Goal: Complete application form

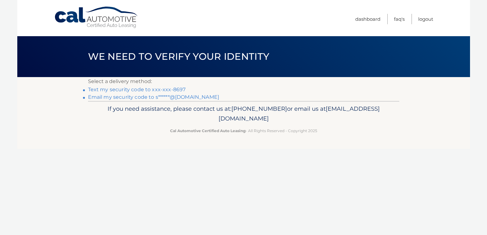
click at [159, 92] on link "Text my security code to xxx-xxx-8697" at bounding box center [137, 90] width 98 height 6
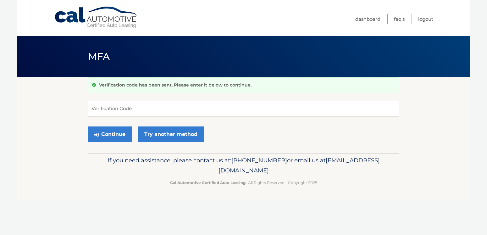
click at [153, 107] on input "Verification Code" at bounding box center [243, 109] width 311 height 16
type input "241185"
click at [100, 131] on button "Continue" at bounding box center [110, 134] width 44 height 16
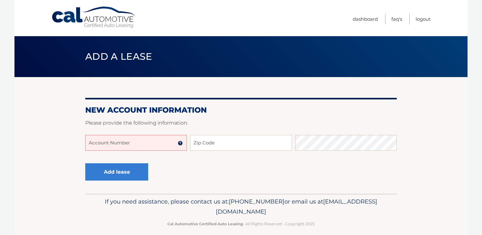
click at [163, 142] on input "Account Number" at bounding box center [136, 143] width 102 height 16
click at [126, 140] on input "Account Number" at bounding box center [136, 143] width 102 height 16
click at [135, 144] on input "Account Number" at bounding box center [136, 143] width 102 height 16
click at [180, 143] on img at bounding box center [180, 143] width 5 height 5
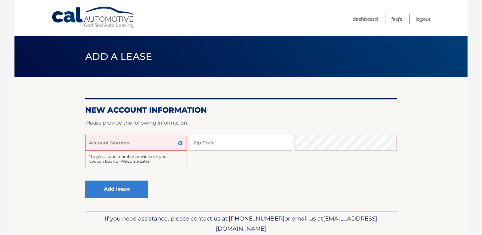
click at [56, 139] on section "New Account Information Please provide the following information. Account Numbe…" at bounding box center [240, 144] width 453 height 134
click at [251, 116] on form "New Account Information Please provide the following information. Account Numbe…" at bounding box center [240, 158] width 311 height 106
click at [231, 173] on div "Account Number 11 digit account number provided on your coupon book or Welcome …" at bounding box center [240, 156] width 311 height 43
